Goal: Book appointment/travel/reservation

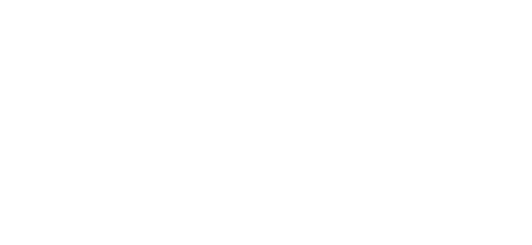
click at [215, 2] on html at bounding box center [266, 1] width 532 height 2
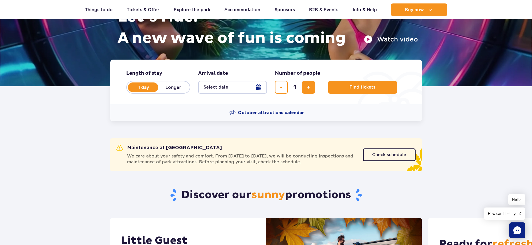
click at [249, 89] on button "Select date" at bounding box center [232, 87] width 69 height 13
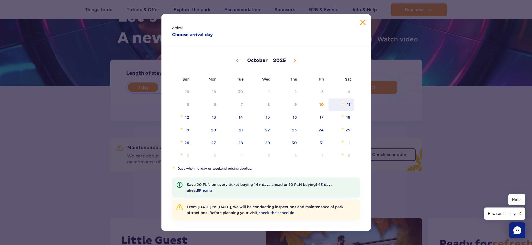
click at [348, 101] on span "11" at bounding box center [341, 105] width 27 height 12
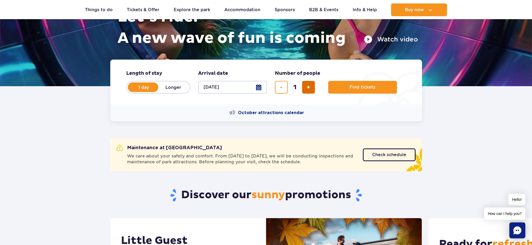
click at [303, 90] on button "add ticket" at bounding box center [308, 87] width 13 height 13
click at [303, 91] on button "add ticket" at bounding box center [308, 87] width 13 height 13
type input "3"
click at [350, 90] on button "Find tickets" at bounding box center [362, 87] width 69 height 13
